Goal: Navigation & Orientation: Find specific page/section

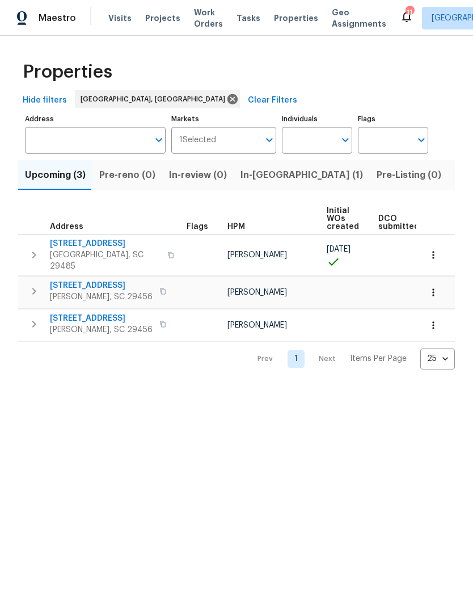
click at [120, 13] on span "Visits" at bounding box center [119, 17] width 23 height 11
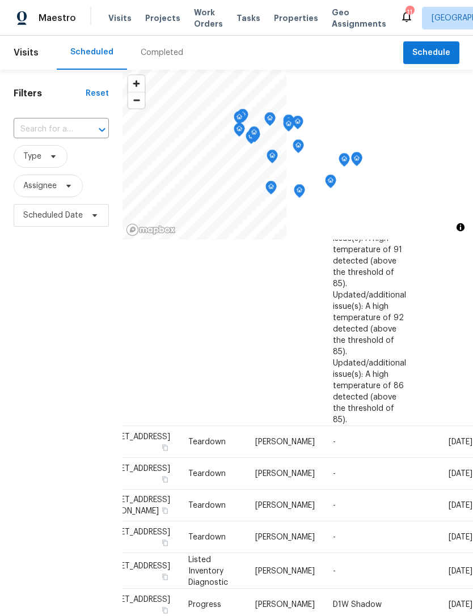
scroll to position [704, 48]
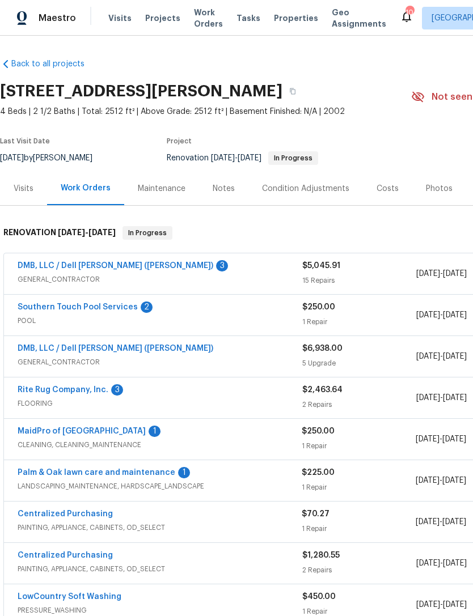
click at [279, 19] on span "Properties" at bounding box center [296, 17] width 44 height 11
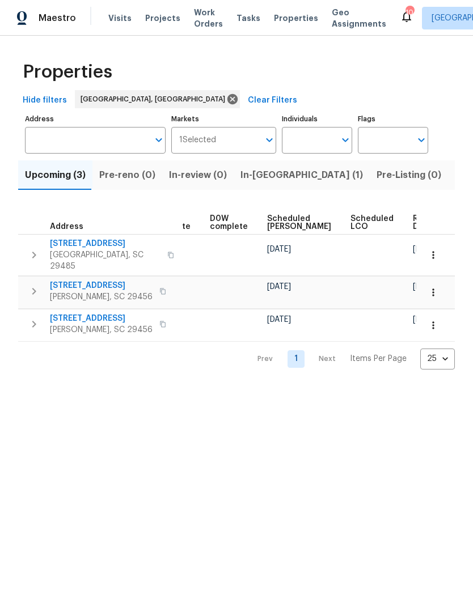
scroll to position [0, 285]
